Goal: Find specific page/section: Find specific page/section

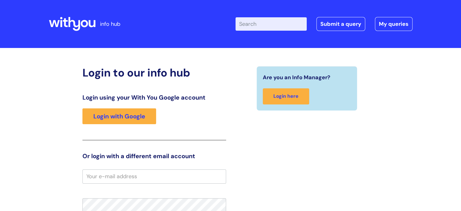
click at [80, 78] on div "Login to our info hub Login using your With You Google account Login with Googl…" at bounding box center [154, 188] width 153 height 244
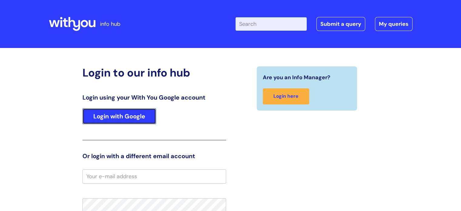
click at [124, 115] on link "Login with Google" at bounding box center [120, 116] width 74 height 16
click at [136, 114] on link "Login with Google" at bounding box center [120, 116] width 74 height 16
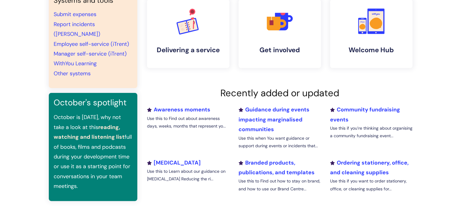
scroll to position [152, 0]
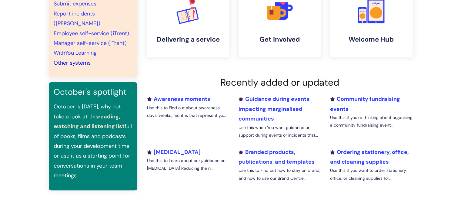
click at [78, 59] on link "Other systems" at bounding box center [72, 62] width 37 height 7
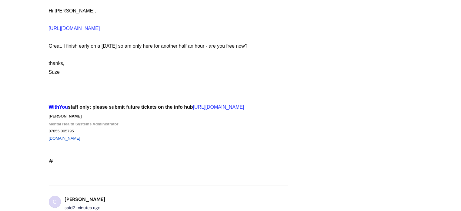
scroll to position [1858, 0]
